Goal: Task Accomplishment & Management: Use online tool/utility

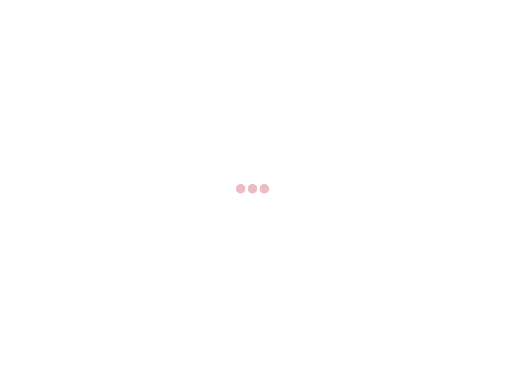
select select "US"
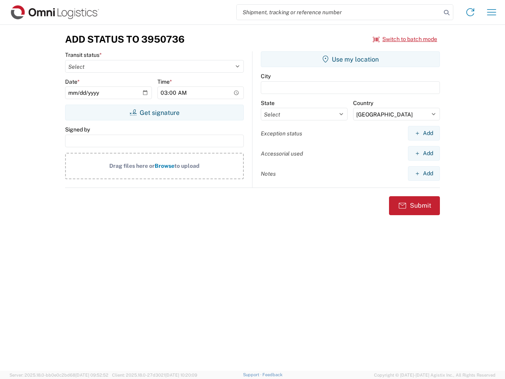
click at [339, 12] on input "search" at bounding box center [339, 12] width 204 height 15
click at [447, 13] on icon at bounding box center [446, 12] width 11 height 11
click at [471, 12] on icon at bounding box center [470, 12] width 13 height 13
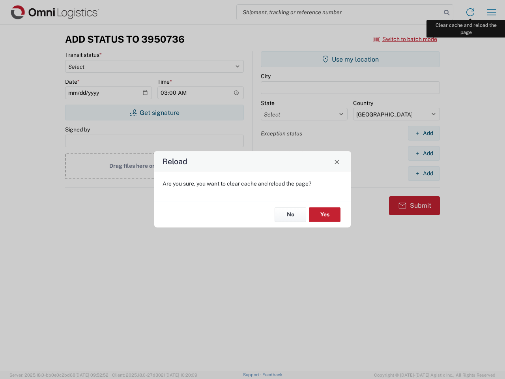
click at [492, 12] on div "Reload Are you sure, you want to clear cache and reload the page? No Yes" at bounding box center [252, 189] width 505 height 379
click at [405, 39] on div "Reload Are you sure, you want to clear cache and reload the page? No Yes" at bounding box center [252, 189] width 505 height 379
click at [154, 112] on div "Reload Are you sure, you want to clear cache and reload the page? No Yes" at bounding box center [252, 189] width 505 height 379
click at [351, 59] on div "Reload Are you sure, you want to clear cache and reload the page? No Yes" at bounding box center [252, 189] width 505 height 379
click at [424, 133] on div "Reload Are you sure, you want to clear cache and reload the page? No Yes" at bounding box center [252, 189] width 505 height 379
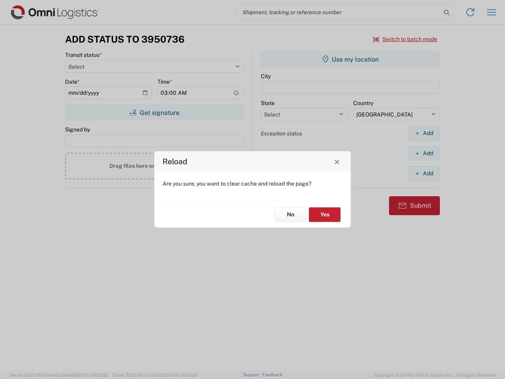
click at [424, 153] on div "Reload Are you sure, you want to clear cache and reload the page? No Yes" at bounding box center [252, 189] width 505 height 379
click at [424, 173] on div "Reload Are you sure, you want to clear cache and reload the page? No Yes" at bounding box center [252, 189] width 505 height 379
